Goal: Information Seeking & Learning: Find specific fact

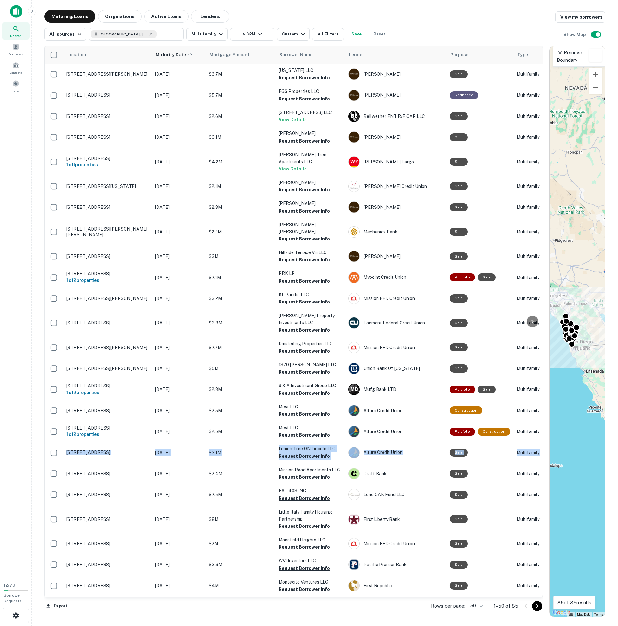
scroll to position [236, 0]
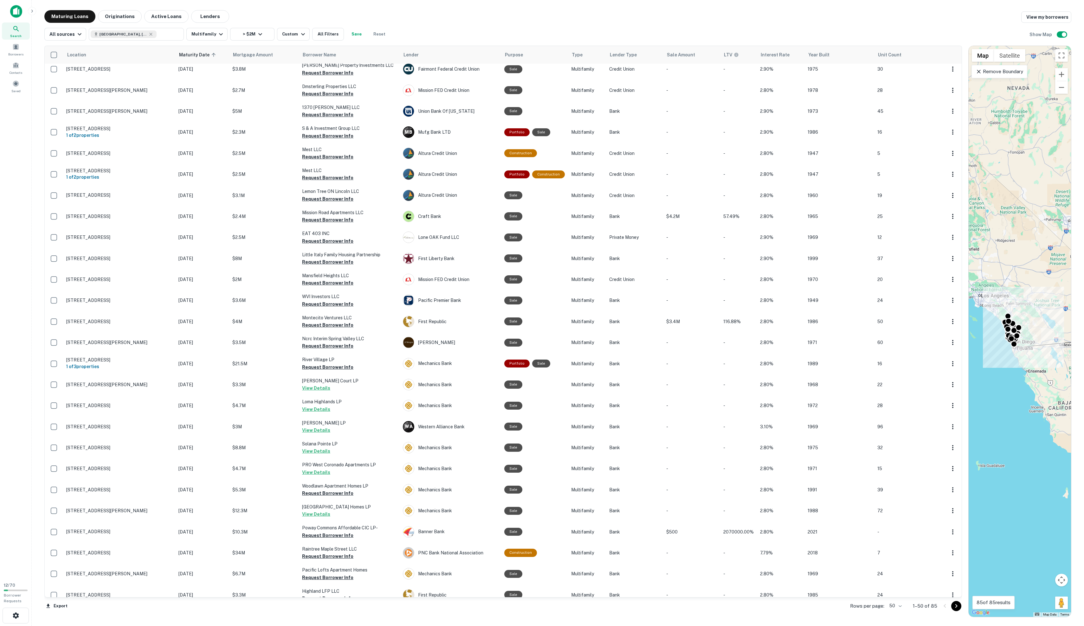
click at [20, 290] on div "Search Borrowers Contacts Saved" at bounding box center [15, 289] width 31 height 578
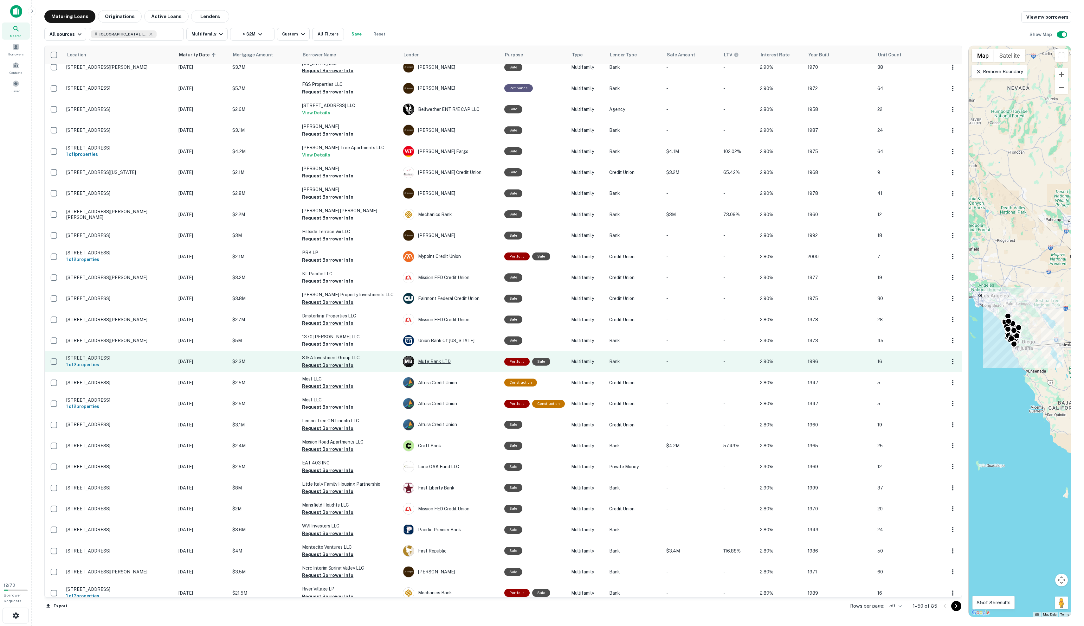
scroll to position [8, 0]
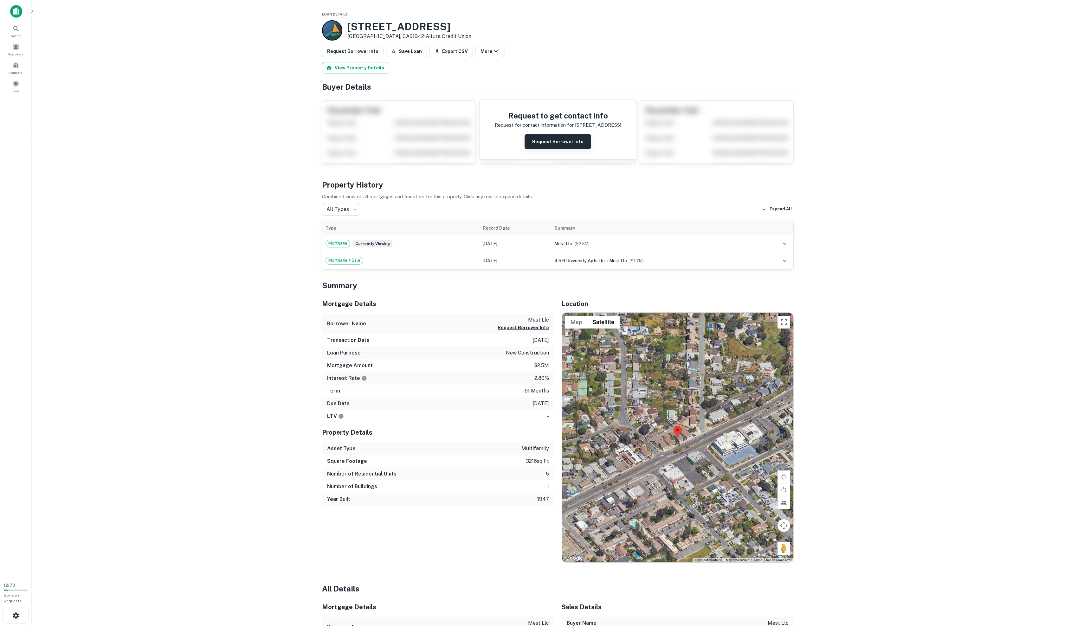
click at [559, 149] on button "Request Borrower Info" at bounding box center [557, 141] width 67 height 15
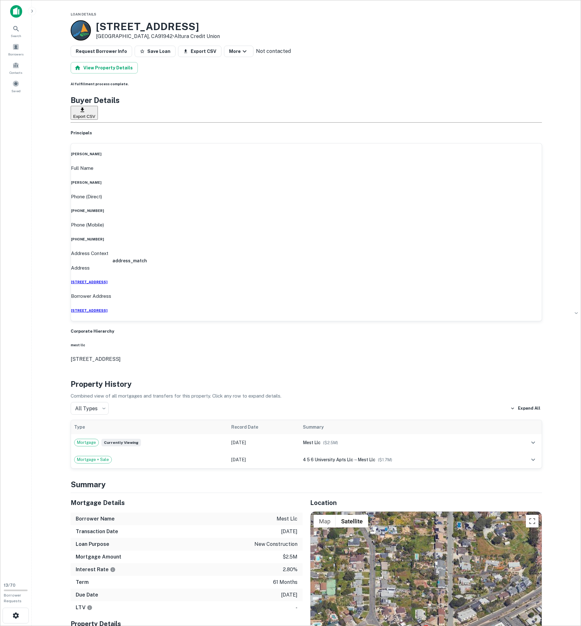
click at [110, 26] on h3 "[STREET_ADDRESS]" at bounding box center [158, 27] width 124 height 12
drag, startPoint x: 110, startPoint y: 26, endPoint x: 135, endPoint y: 26, distance: 24.7
click at [135, 26] on h3 "[STREET_ADDRESS]" at bounding box center [158, 27] width 124 height 12
copy h3 "[GEOGRAPHIC_DATA]"
